Goal: Task Accomplishment & Management: Manage account settings

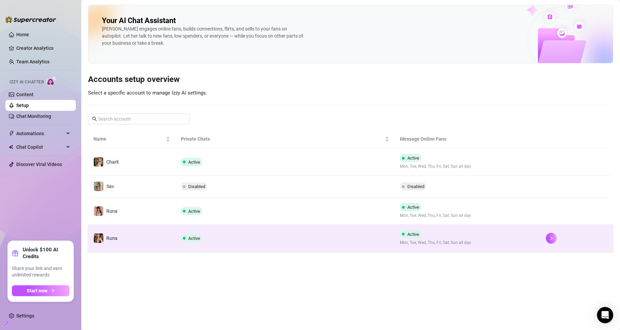
click at [337, 235] on td "Active" at bounding box center [285, 238] width 219 height 27
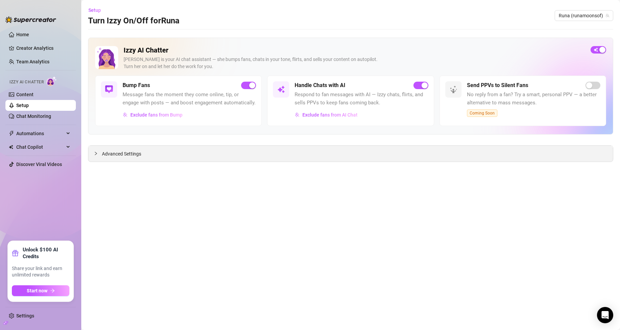
click at [136, 148] on div "Advanced Settings" at bounding box center [350, 154] width 525 height 16
click at [47, 118] on link "Chat Monitoring" at bounding box center [33, 116] width 35 height 5
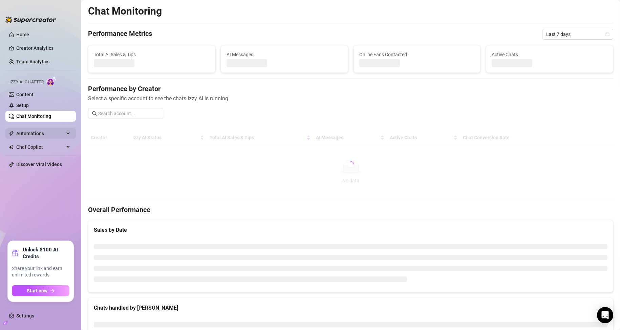
click at [37, 136] on span "Automations" at bounding box center [40, 133] width 48 height 11
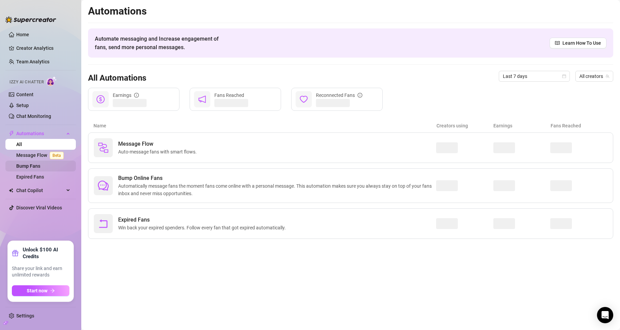
click at [40, 165] on link "Bump Fans" at bounding box center [28, 165] width 24 height 5
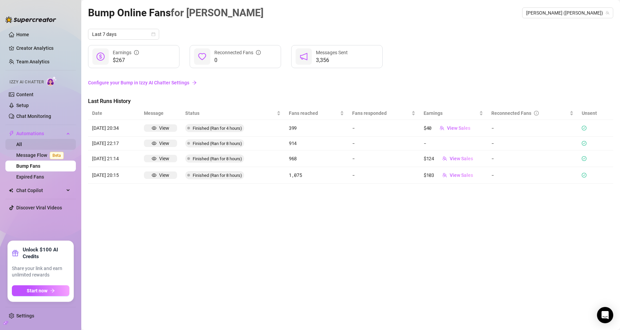
click at [22, 147] on link "All" at bounding box center [19, 144] width 6 height 5
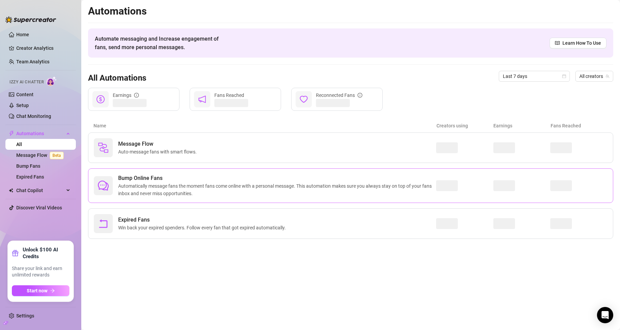
click at [228, 182] on span "Bump Online Fans" at bounding box center [277, 178] width 318 height 8
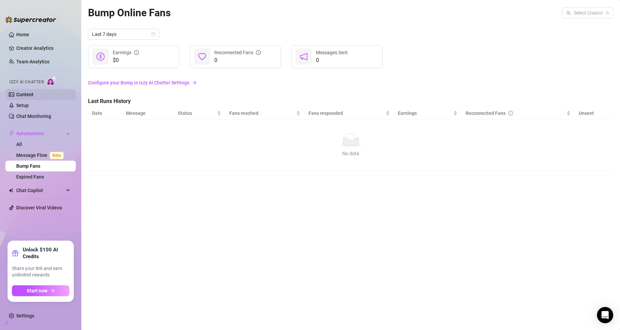
click at [34, 96] on link "Content" at bounding box center [24, 94] width 17 height 5
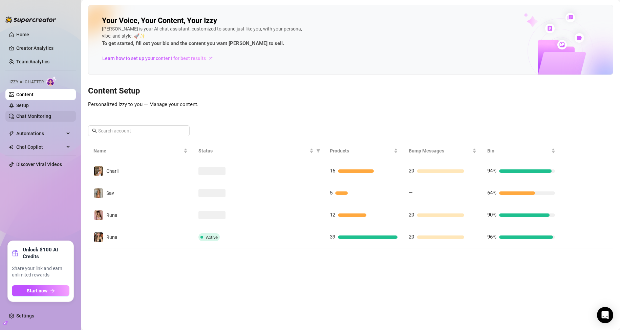
click at [41, 114] on link "Chat Monitoring" at bounding box center [33, 116] width 35 height 5
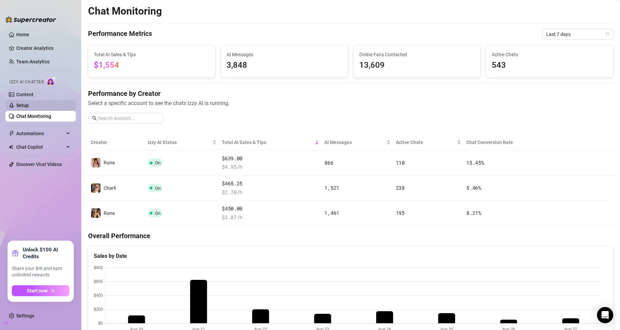
click at [29, 107] on link "Setup" at bounding box center [22, 105] width 13 height 5
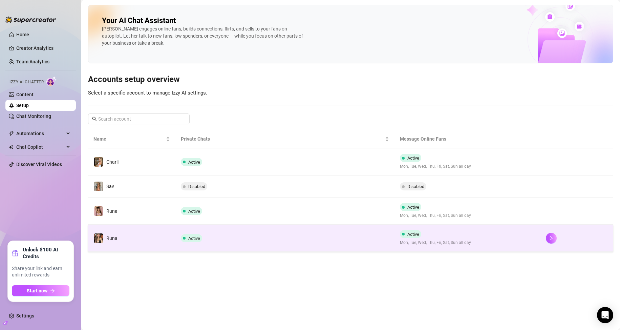
click at [196, 234] on td "Active" at bounding box center [285, 238] width 219 height 27
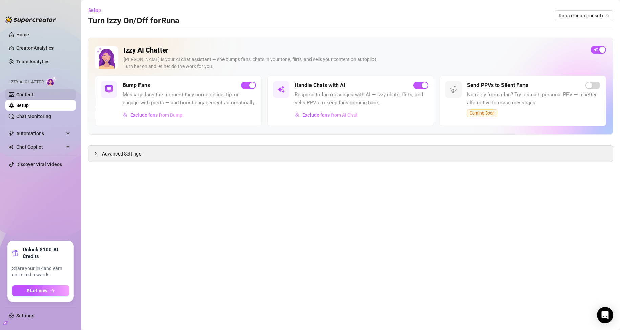
click at [34, 96] on link "Content" at bounding box center [24, 94] width 17 height 5
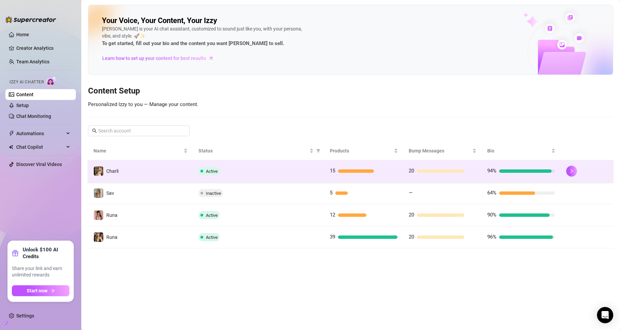
click at [178, 167] on td "Charli" at bounding box center [140, 171] width 105 height 22
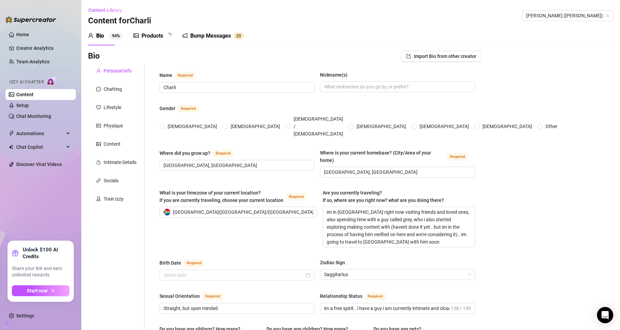
click at [205, 37] on div "Bump Messages" at bounding box center [210, 36] width 41 height 8
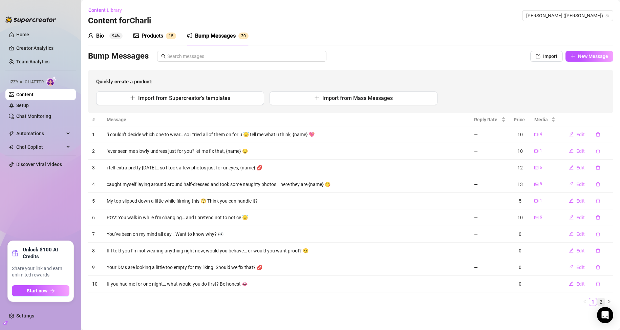
click at [598, 301] on link "2" at bounding box center [601, 301] width 7 height 7
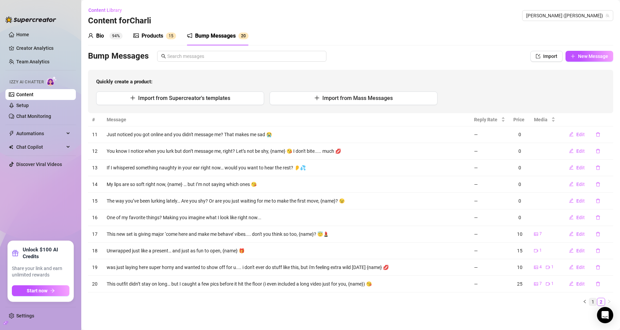
click at [590, 300] on link "1" at bounding box center [593, 301] width 7 height 7
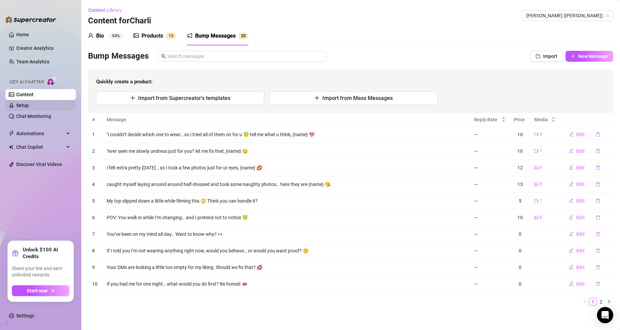
click at [29, 104] on link "Setup" at bounding box center [22, 105] width 13 height 5
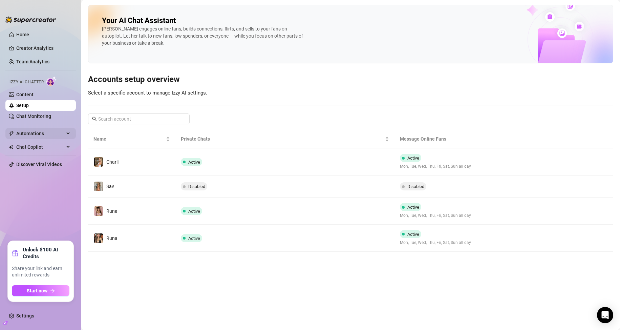
drag, startPoint x: 40, startPoint y: 114, endPoint x: 53, endPoint y: 131, distance: 21.2
click at [40, 114] on link "Chat Monitoring" at bounding box center [33, 116] width 35 height 5
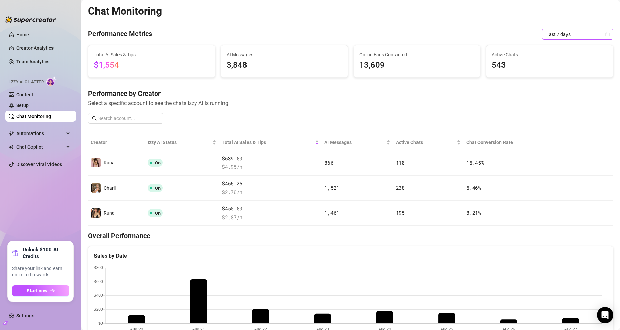
click at [553, 34] on span "Last 7 days" at bounding box center [578, 34] width 63 height 10
click at [557, 49] on div "Last 24 hours" at bounding box center [572, 47] width 60 height 7
